Goal: Check status: Check status

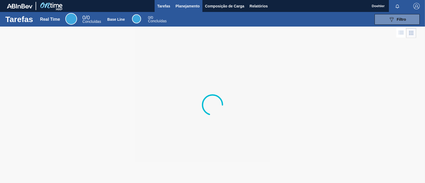
click at [194, 7] on span "Planejamento" at bounding box center [188, 6] width 24 height 6
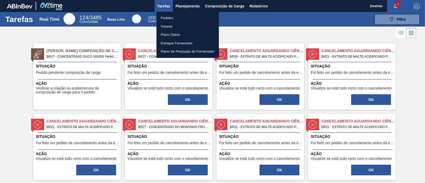
click at [172, 15] on li "Pedidos" at bounding box center [188, 18] width 62 height 9
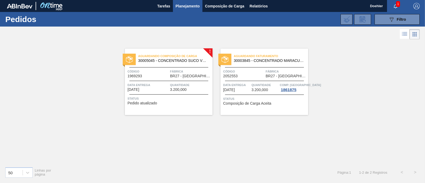
click at [250, 57] on span "Aguardando Faturamento" at bounding box center [271, 55] width 74 height 5
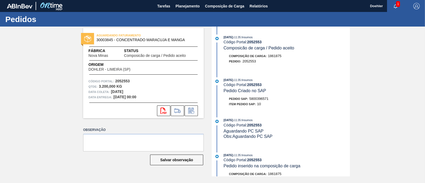
drag, startPoint x: 272, startPoint y: 99, endPoint x: 275, endPoint y: 103, distance: 4.6
click at [270, 100] on div "Pedido SAP: 5800396571" at bounding box center [287, 98] width 126 height 5
click at [383, 95] on div "AGUARDANDO FATURAMENTO 30003845 - CONCENTRADO MARACUJA E MANGA Fábrica Nova Min…" at bounding box center [212, 102] width 425 height 150
drag, startPoint x: 273, startPoint y: 101, endPoint x: 251, endPoint y: 99, distance: 21.4
click at [251, 99] on div "Pedido SAP: 5800396571" at bounding box center [287, 98] width 126 height 5
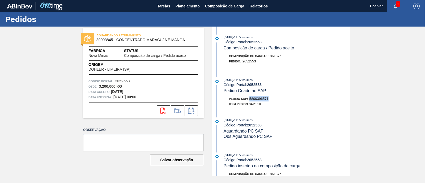
copy span "5800396571"
click at [162, 111] on icon "svg{fill:#ff0000}" at bounding box center [164, 111] width 6 height 6
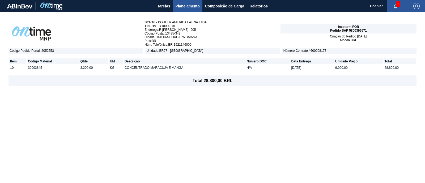
click at [346, 113] on div "303716 - DOHLER AMERICA LATINA LTDA TIN - 01919410000101 Endereço : R MIGUEL GU…" at bounding box center [212, 97] width 425 height 171
drag, startPoint x: 367, startPoint y: 28, endPoint x: 347, endPoint y: 32, distance: 20.3
click at [349, 30] on span "Pedido SAP 5800396571" at bounding box center [349, 31] width 37 height 4
copy span "5800396571"
